Goal: Navigation & Orientation: Find specific page/section

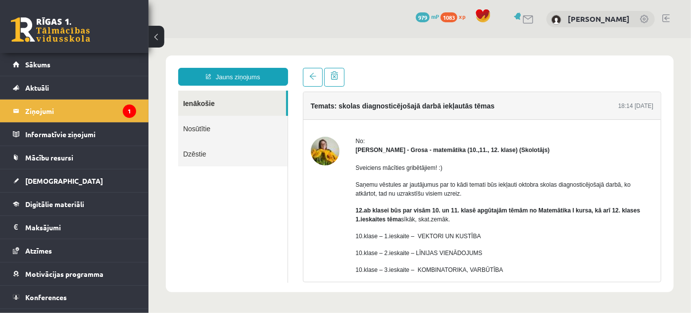
scroll to position [90, 0]
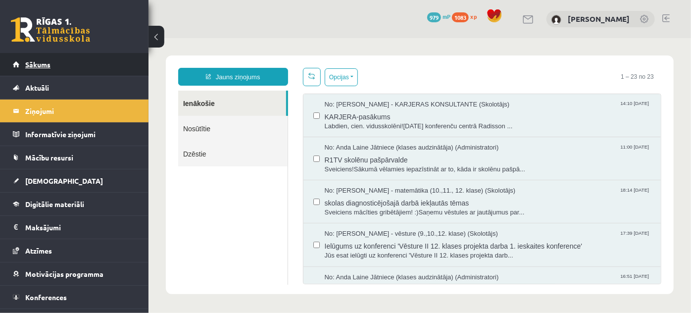
click at [39, 64] on span "Sākums" at bounding box center [37, 64] width 25 height 9
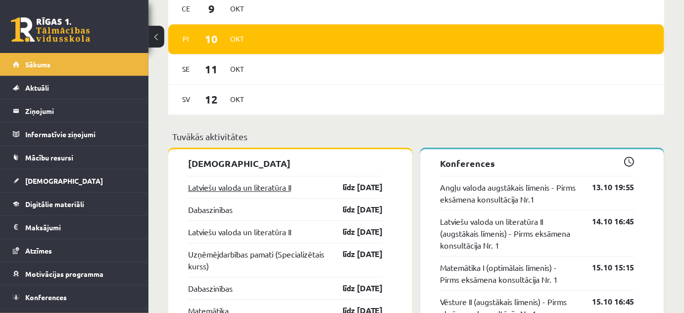
scroll to position [810, 0]
